Goal: Task Accomplishment & Management: Use online tool/utility

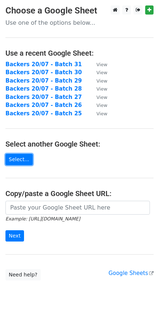
click at [18, 161] on link "Select..." at bounding box center [18, 159] width 27 height 11
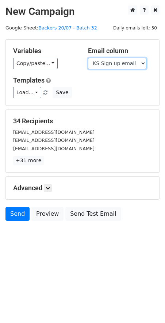
click at [103, 65] on select "Scheduled Backer Number Backer UID Backer Name KS Sign up email Reward Title Bi…" at bounding box center [117, 63] width 58 height 11
select select "Email"
click at [88, 58] on select "Scheduled Backer Number Backer UID Backer Name KS Sign up email Reward Title Bi…" at bounding box center [117, 63] width 58 height 11
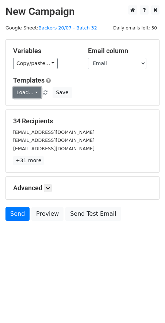
click at [34, 94] on link "Load..." at bounding box center [27, 92] width 28 height 11
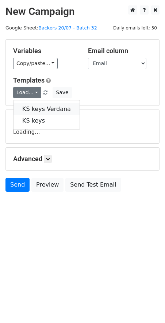
click at [44, 108] on link "KS keys Verdana" at bounding box center [46, 109] width 66 height 12
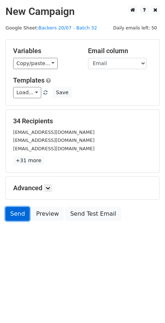
click at [15, 215] on link "Send" at bounding box center [17, 214] width 24 height 14
